Goal: Task Accomplishment & Management: Manage account settings

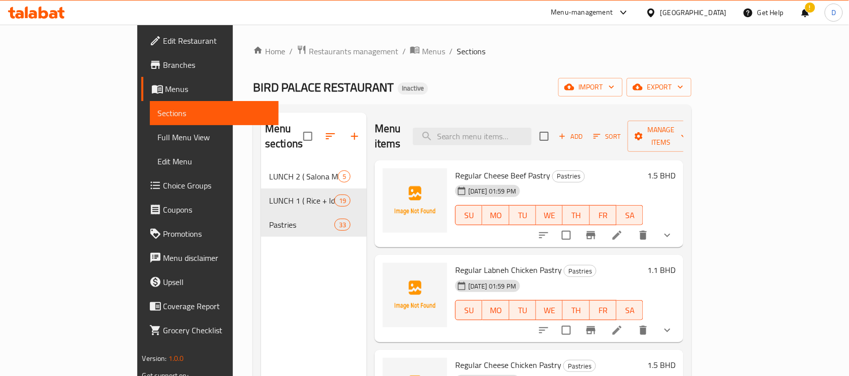
scroll to position [141, 0]
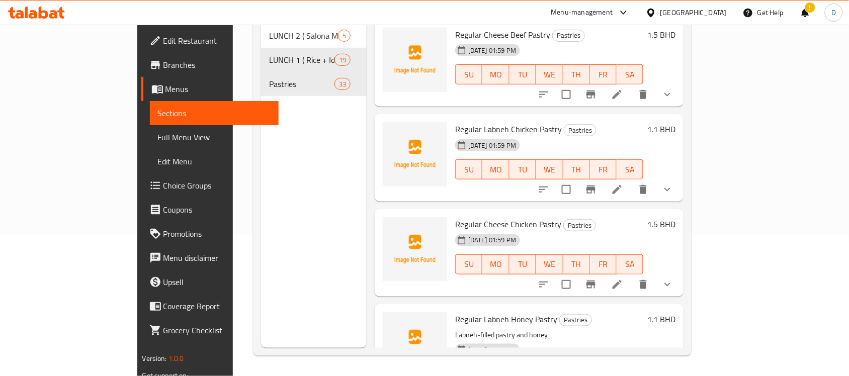
click at [713, 11] on div "Bahrain" at bounding box center [693, 12] width 66 height 11
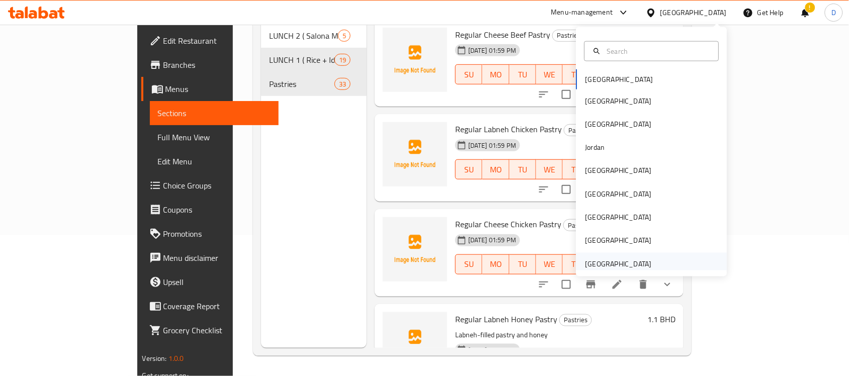
click at [587, 263] on div "[GEOGRAPHIC_DATA]" at bounding box center [618, 264] width 66 height 11
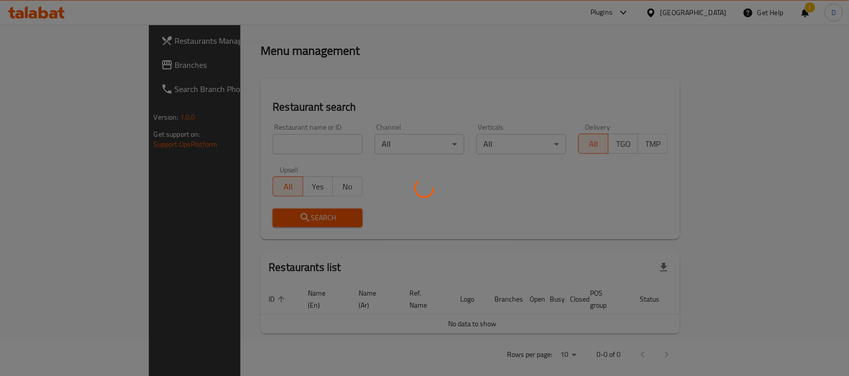
scroll to position [141, 0]
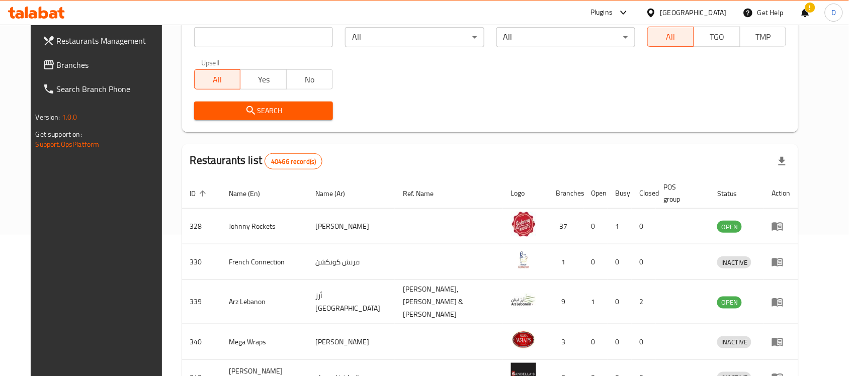
drag, startPoint x: 38, startPoint y: 64, endPoint x: 143, endPoint y: 112, distance: 115.9
click at [57, 64] on span "Branches" at bounding box center [111, 65] width 108 height 12
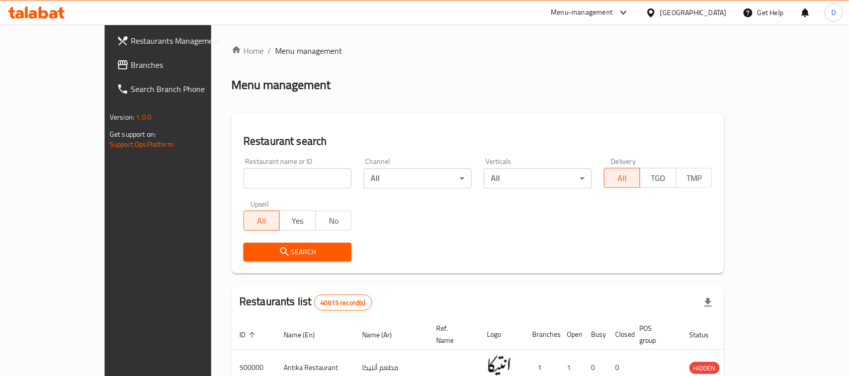
click at [713, 14] on div "[GEOGRAPHIC_DATA]" at bounding box center [693, 12] width 66 height 11
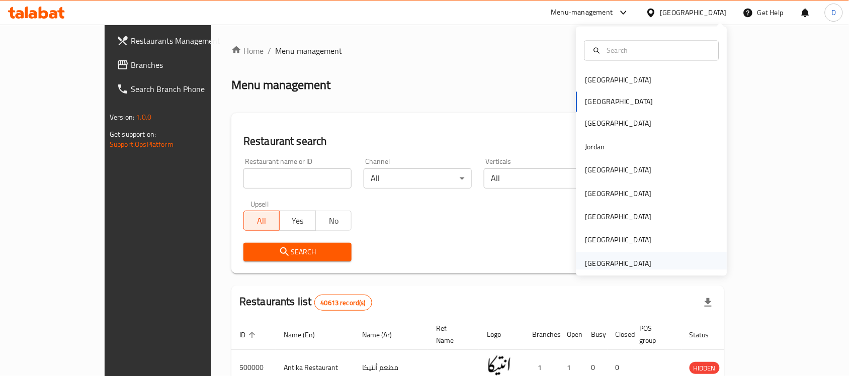
click at [610, 260] on div "[GEOGRAPHIC_DATA]" at bounding box center [618, 263] width 66 height 11
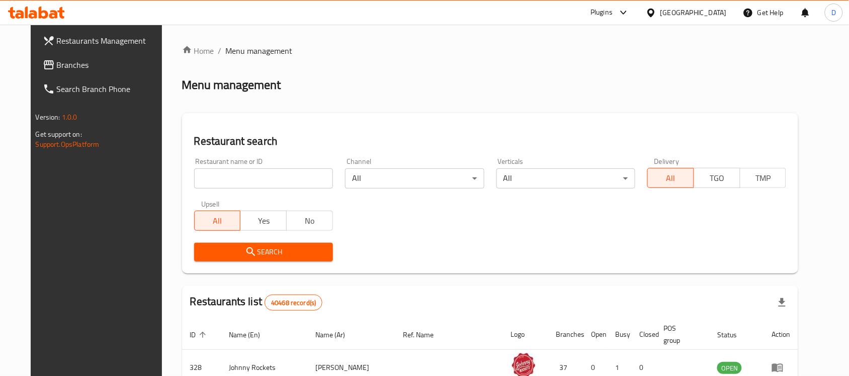
click at [57, 68] on span "Branches" at bounding box center [111, 65] width 108 height 12
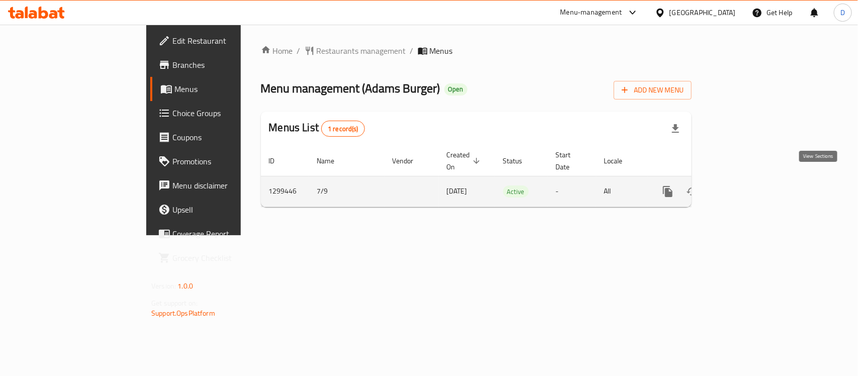
click at [745, 187] on icon "enhanced table" at bounding box center [740, 191] width 9 height 9
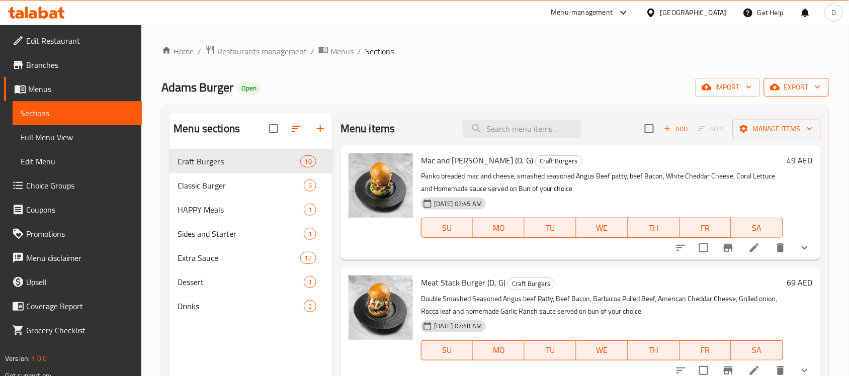
click at [791, 88] on span "export" at bounding box center [796, 87] width 49 height 13
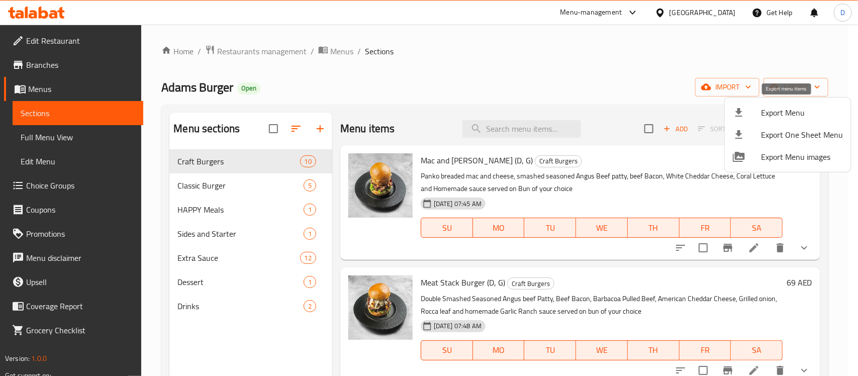
click at [782, 111] on span "Export Menu" at bounding box center [802, 113] width 82 height 12
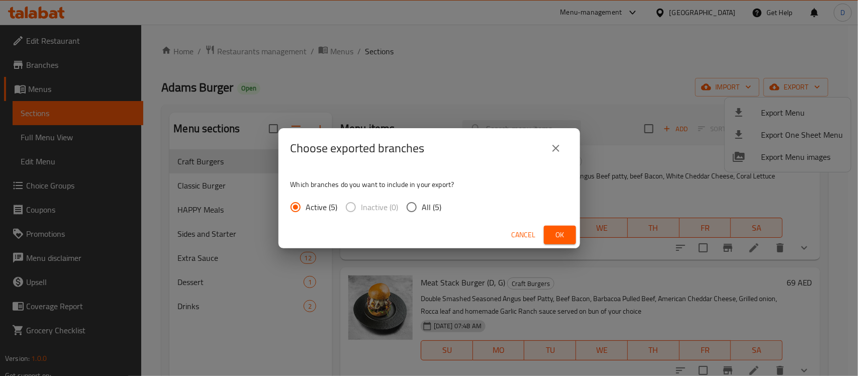
click at [414, 203] on input "All (5)" at bounding box center [411, 207] width 21 height 21
radio input "true"
click at [558, 233] on span "Ok" at bounding box center [560, 235] width 16 height 13
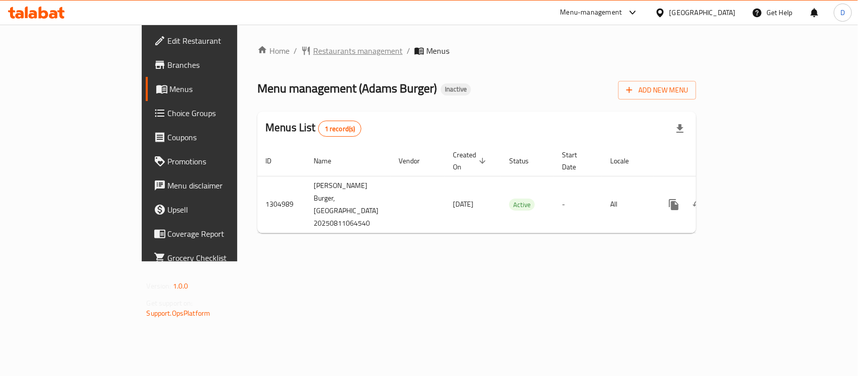
click at [313, 55] on span "Restaurants management" at bounding box center [358, 51] width 90 height 12
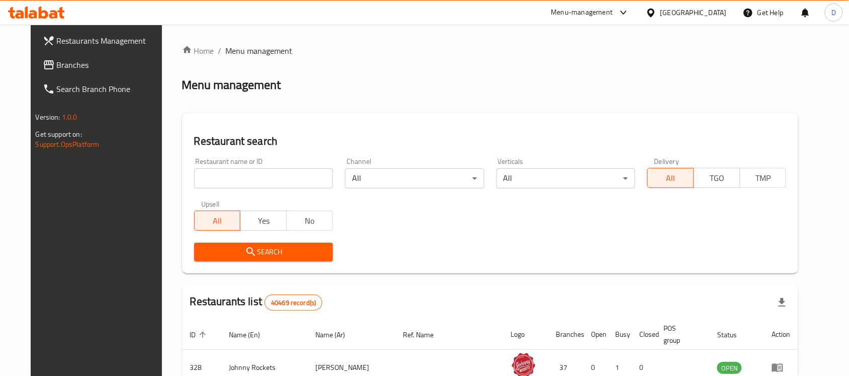
click at [57, 65] on span "Branches" at bounding box center [111, 65] width 108 height 12
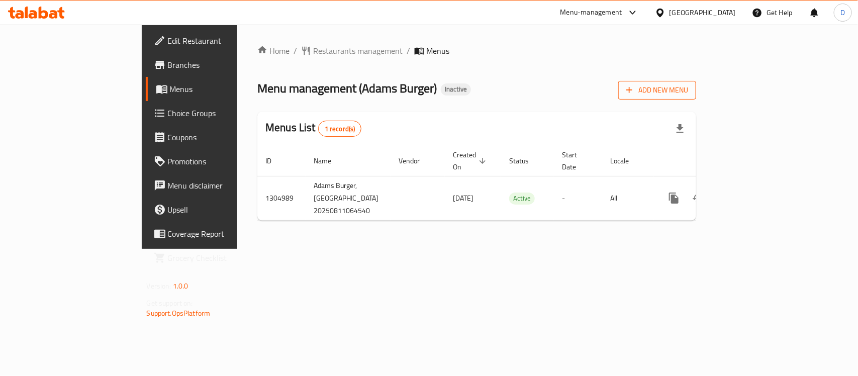
click at [688, 92] on span "Add New Menu" at bounding box center [658, 90] width 62 height 13
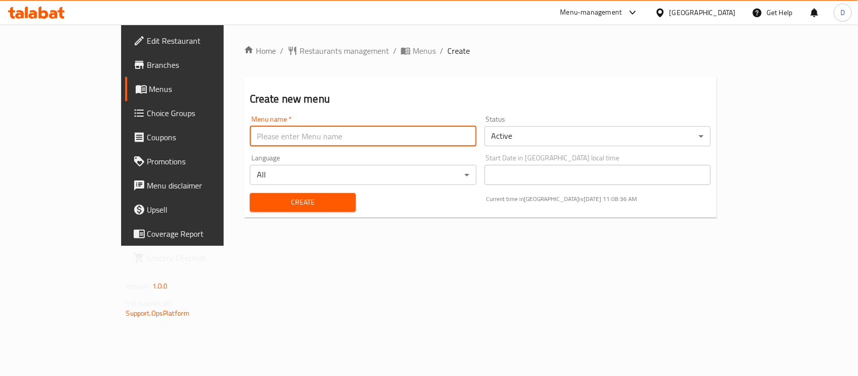
click at [337, 142] on input "text" at bounding box center [363, 136] width 227 height 20
type input "menu"
click at [283, 201] on span "Create" at bounding box center [303, 202] width 90 height 13
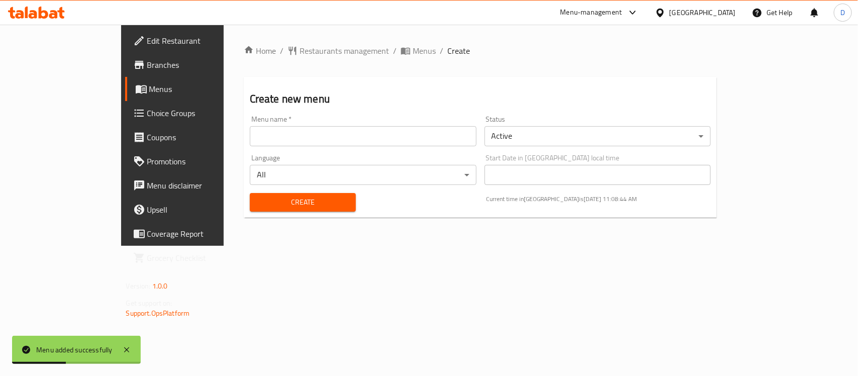
click at [149, 89] on span "Menus" at bounding box center [202, 89] width 107 height 12
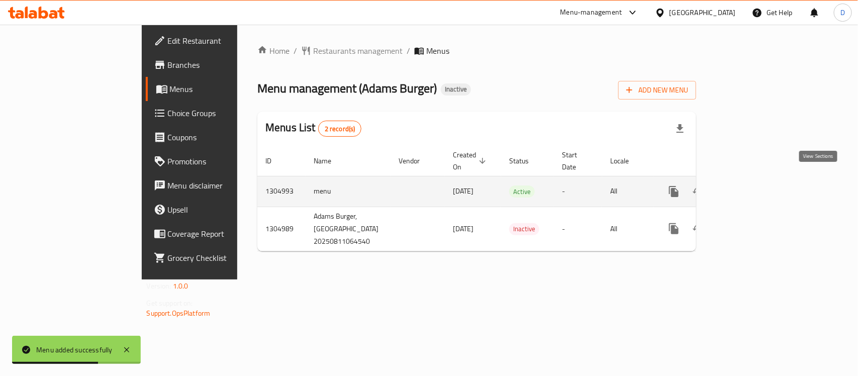
click at [751, 187] on icon "enhanced table" at bounding box center [746, 191] width 9 height 9
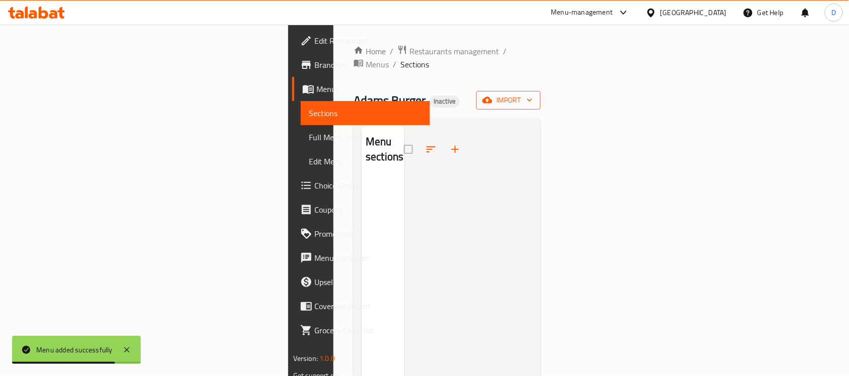
click at [533, 94] on span "import" at bounding box center [508, 100] width 48 height 13
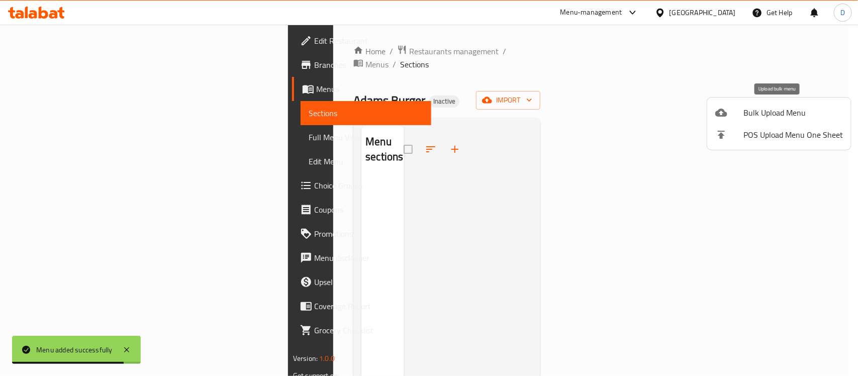
click at [758, 113] on span "Bulk Upload Menu" at bounding box center [794, 113] width 100 height 12
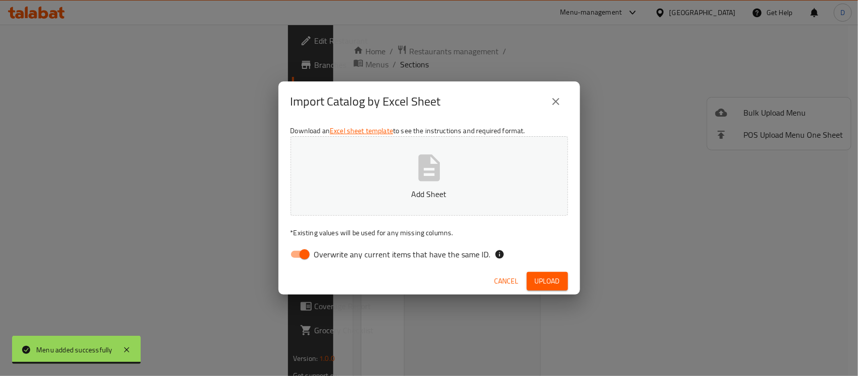
click at [299, 250] on input "Overwrite any current items that have the same ID." at bounding box center [304, 254] width 57 height 19
checkbox input "false"
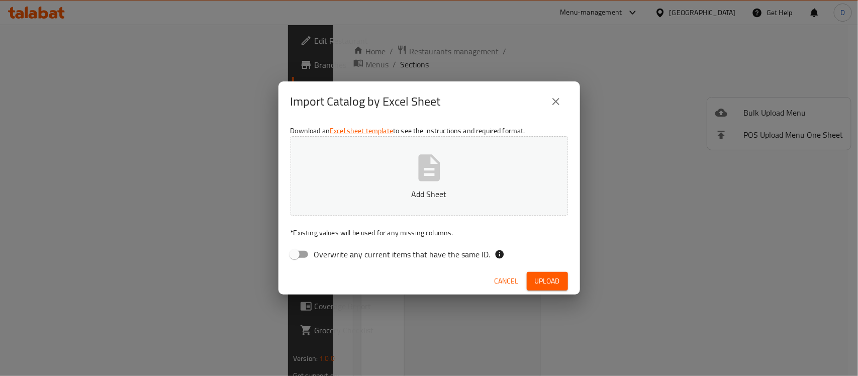
click at [428, 189] on p "Add Sheet" at bounding box center [429, 194] width 246 height 12
click at [547, 278] on span "Upload" at bounding box center [547, 281] width 25 height 13
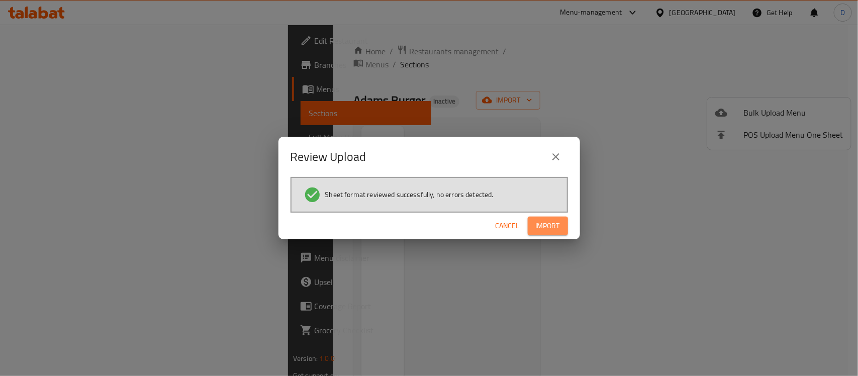
click at [551, 221] on span "Import" at bounding box center [548, 226] width 24 height 13
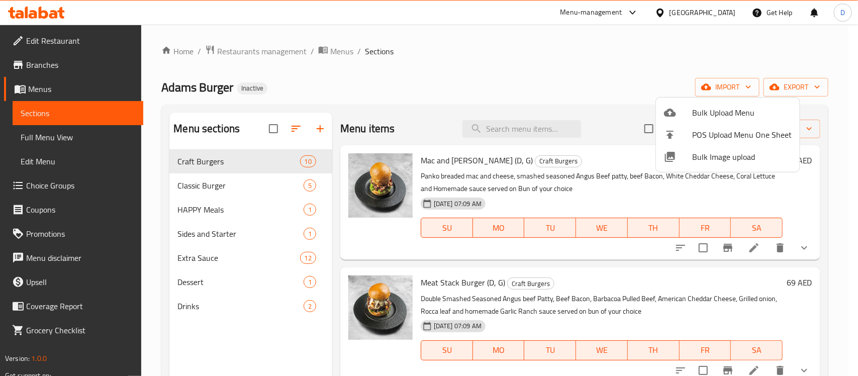
click at [586, 74] on div at bounding box center [429, 188] width 858 height 376
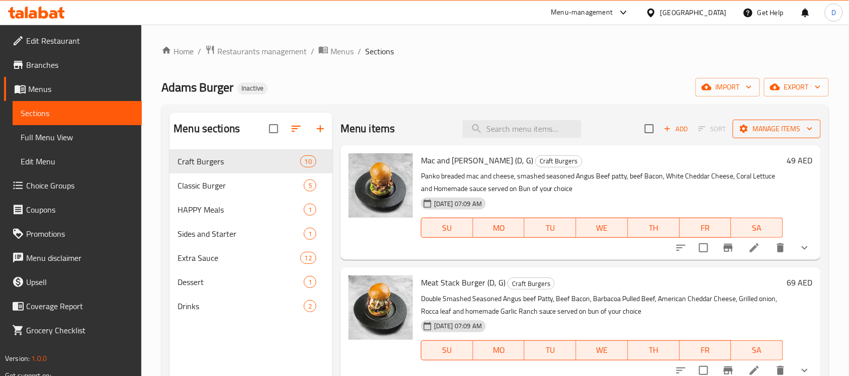
click at [764, 132] on span "Manage items" at bounding box center [777, 129] width 72 height 13
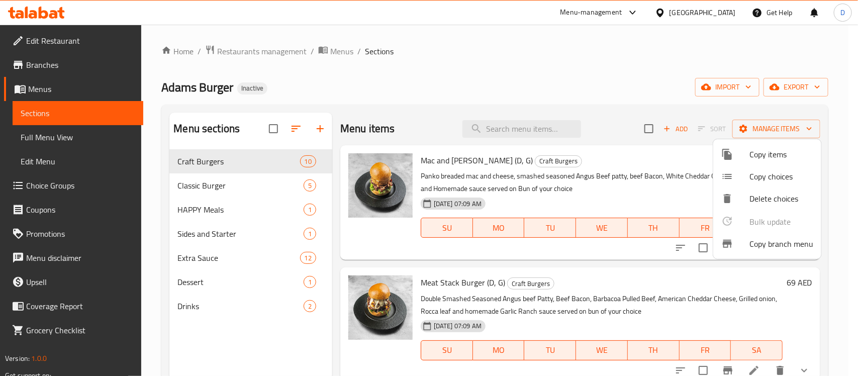
click at [622, 64] on div at bounding box center [429, 188] width 858 height 376
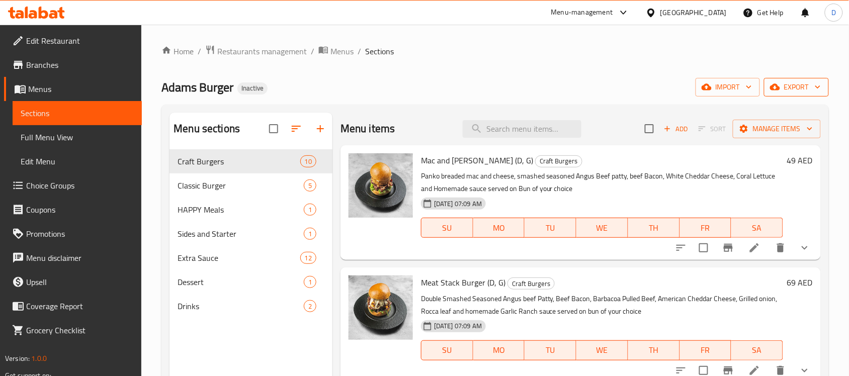
click at [779, 83] on icon "button" at bounding box center [775, 87] width 10 height 10
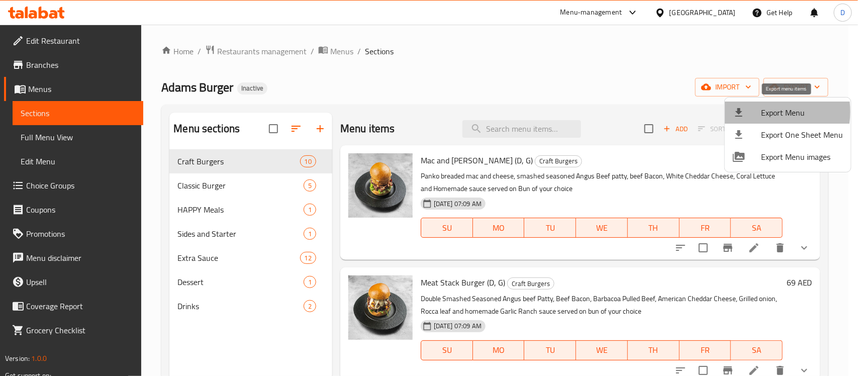
click at [758, 112] on div at bounding box center [747, 113] width 28 height 12
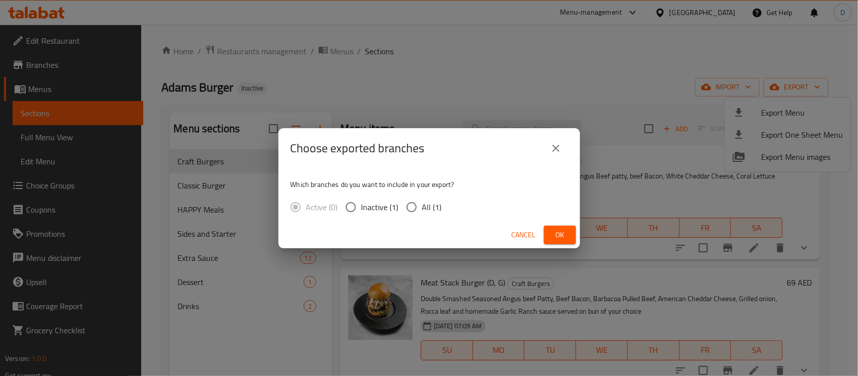
click at [412, 206] on input "All (1)" at bounding box center [411, 207] width 21 height 21
radio input "true"
click at [561, 234] on span "Ok" at bounding box center [560, 235] width 16 height 13
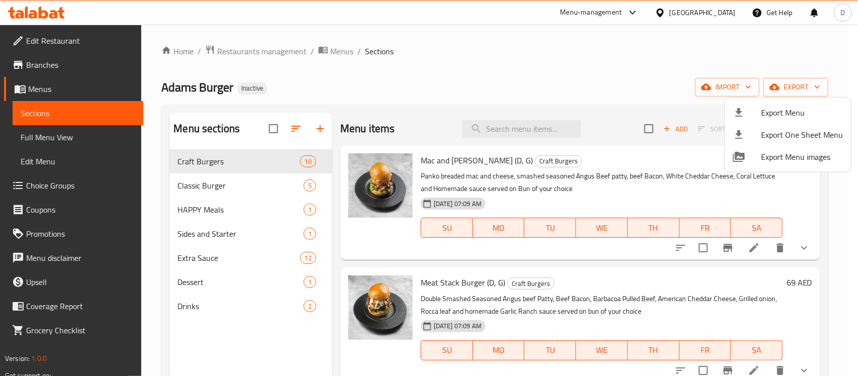
click at [66, 141] on div at bounding box center [429, 188] width 858 height 376
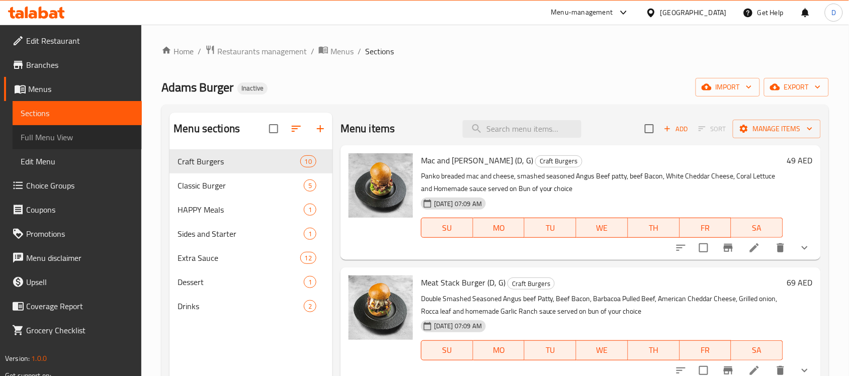
click at [74, 138] on span "Full Menu View" at bounding box center [77, 137] width 113 height 12
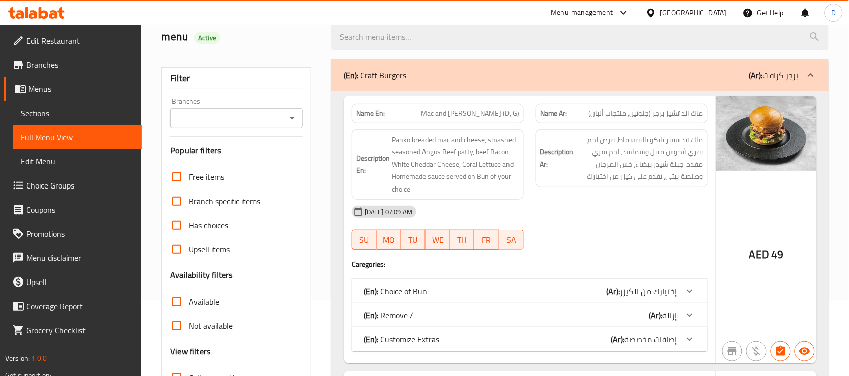
scroll to position [251, 0]
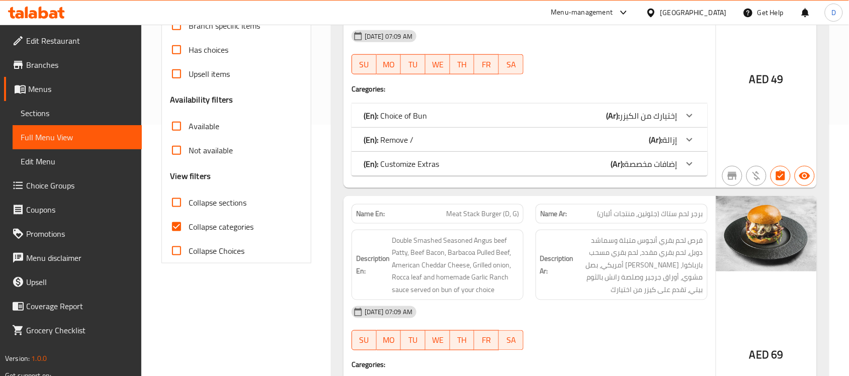
click at [174, 226] on input "Collapse categories" at bounding box center [176, 227] width 24 height 24
checkbox input "false"
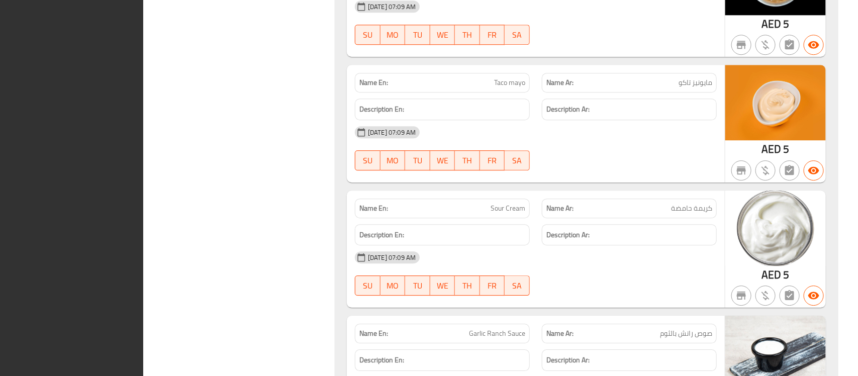
scroll to position [0, 0]
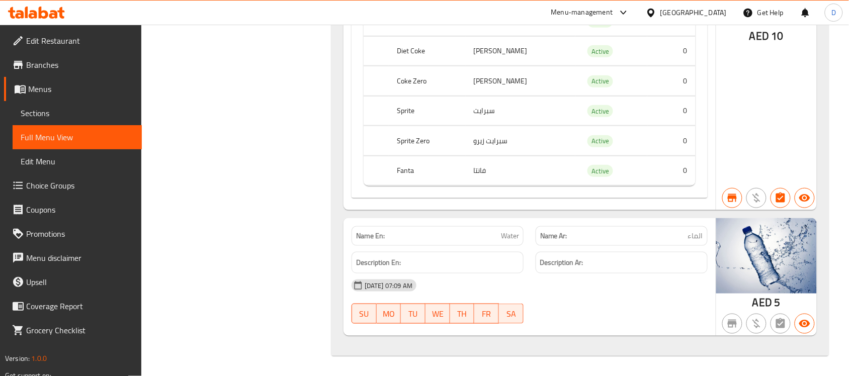
click at [59, 64] on span "Branches" at bounding box center [80, 65] width 108 height 12
